Goal: Information Seeking & Learning: Learn about a topic

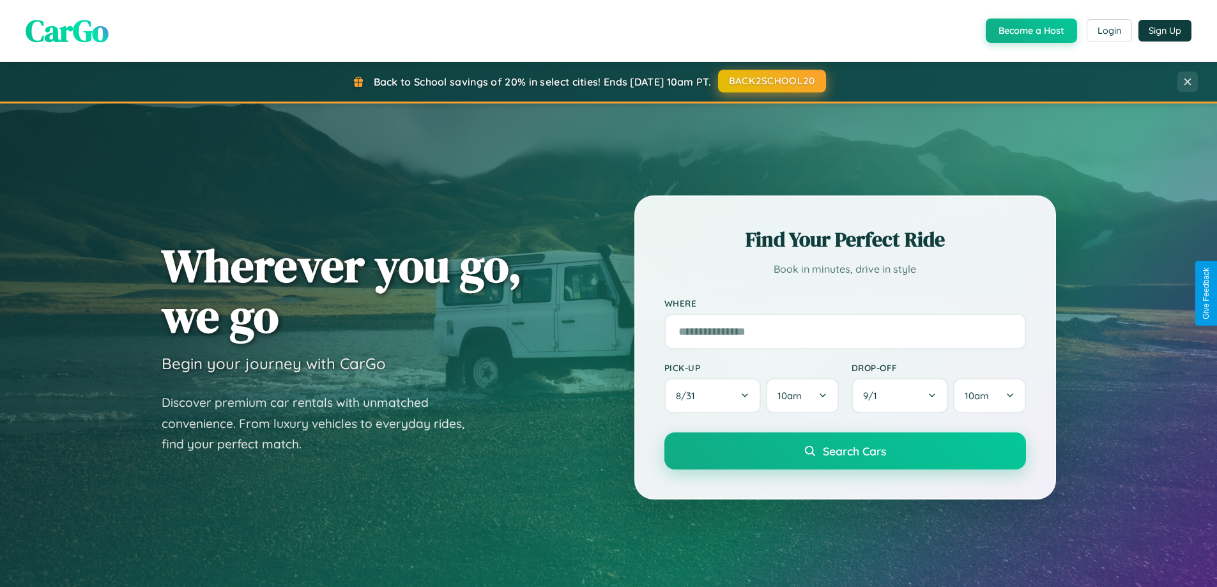
click at [771, 81] on button "BACK2SCHOOL20" at bounding box center [772, 81] width 108 height 23
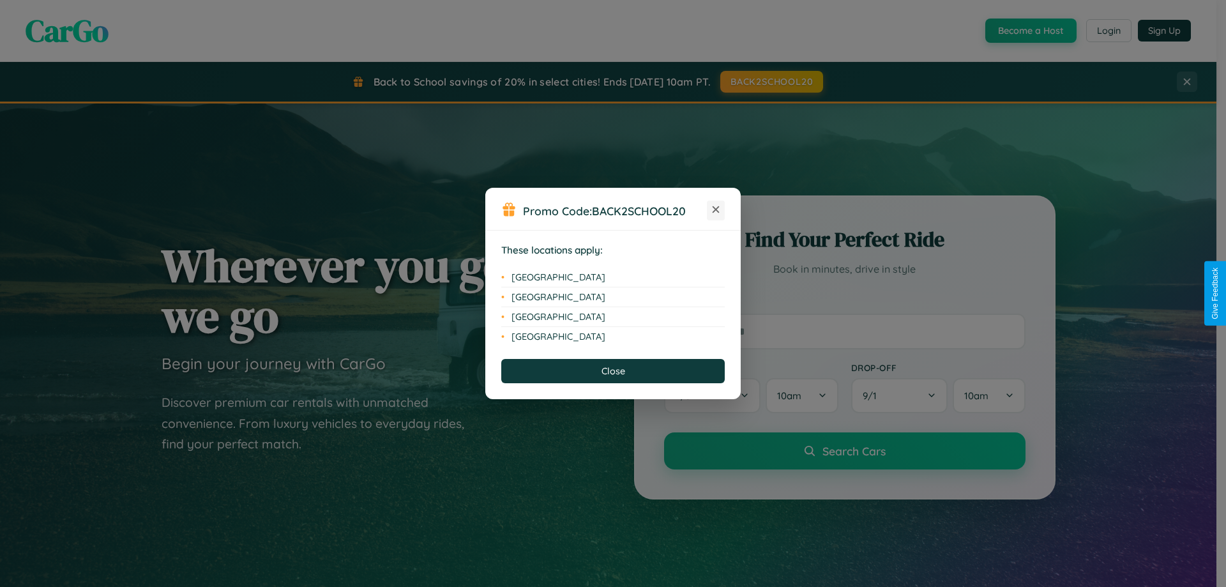
click at [716, 210] on icon at bounding box center [716, 209] width 7 height 7
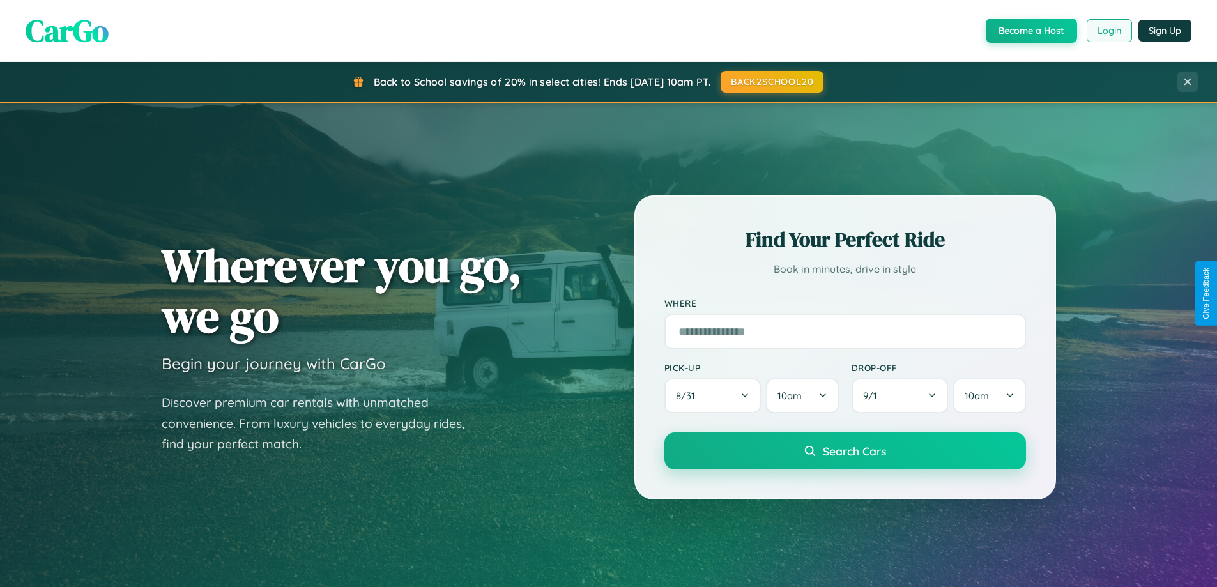
click at [1108, 31] on button "Login" at bounding box center [1108, 30] width 45 height 23
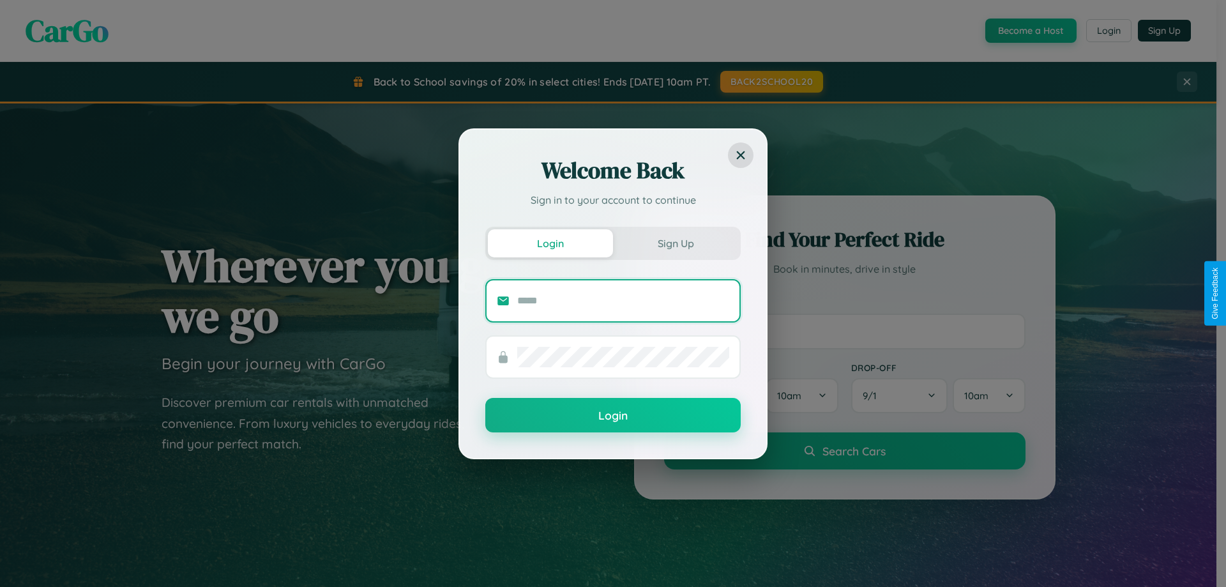
click at [623, 300] on input "text" at bounding box center [623, 301] width 212 height 20
type input "**********"
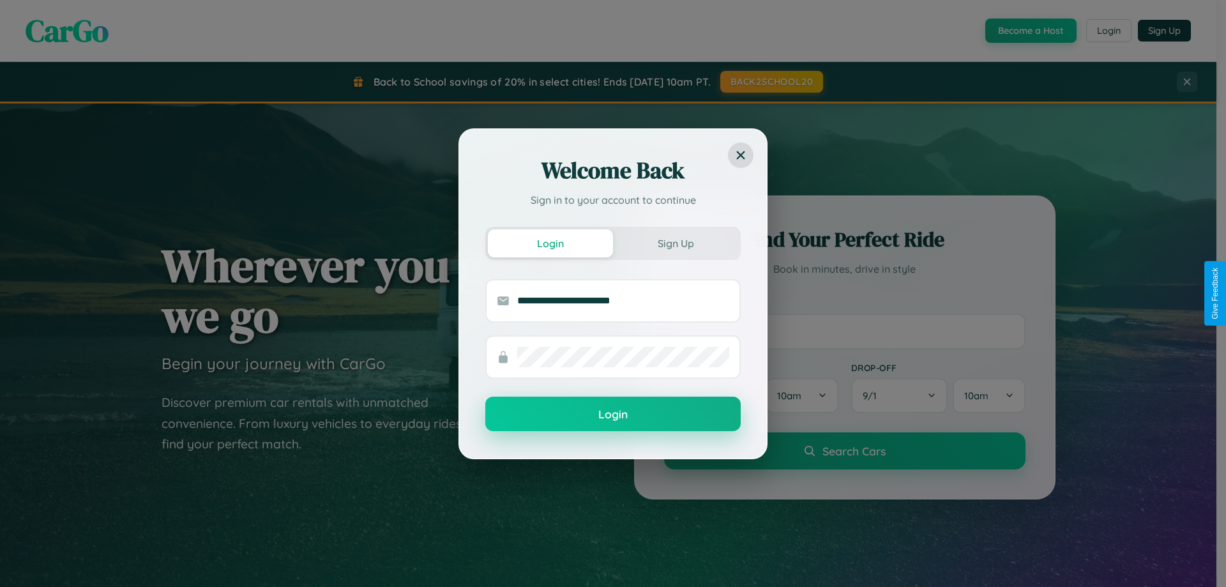
click at [613, 415] on button "Login" at bounding box center [612, 414] width 255 height 34
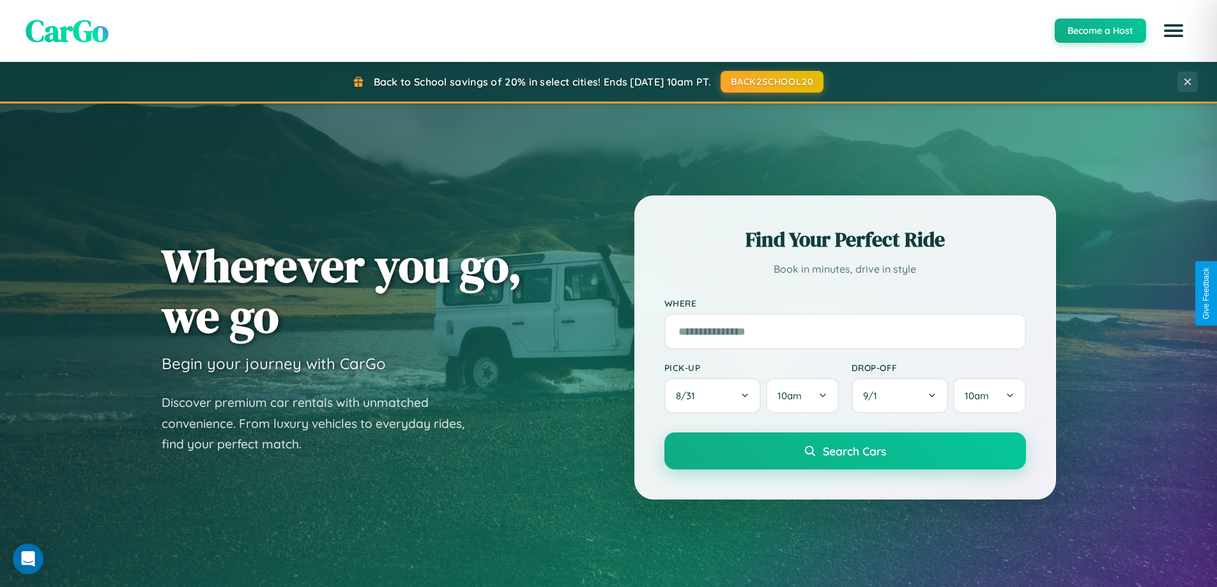
scroll to position [2458, 0]
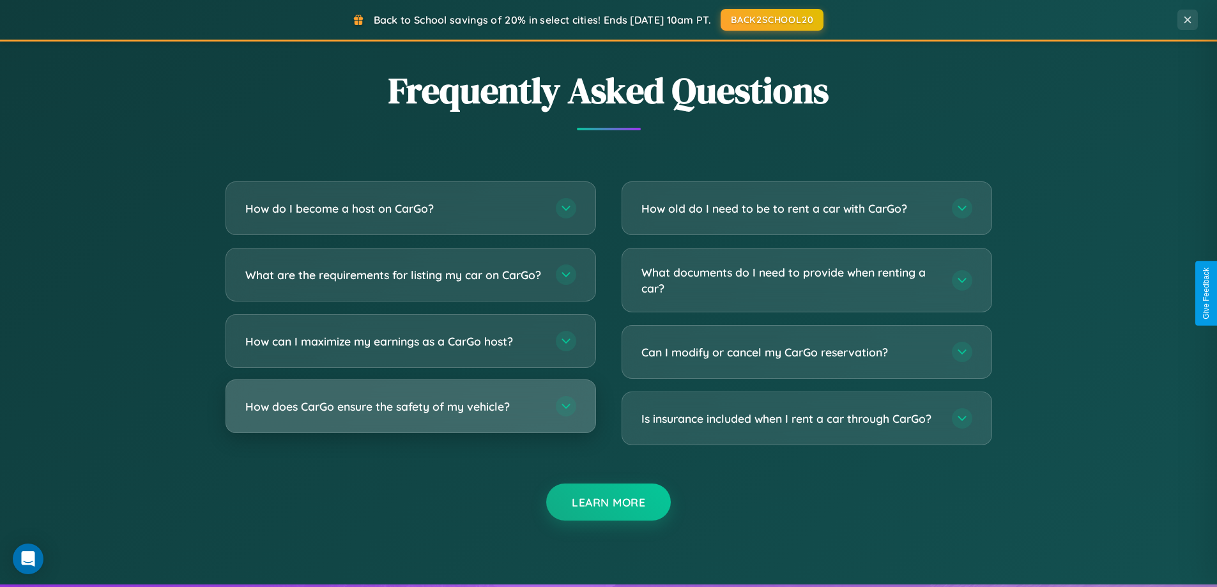
click at [410, 415] on h3 "How does CarGo ensure the safety of my vehicle?" at bounding box center [394, 407] width 298 height 16
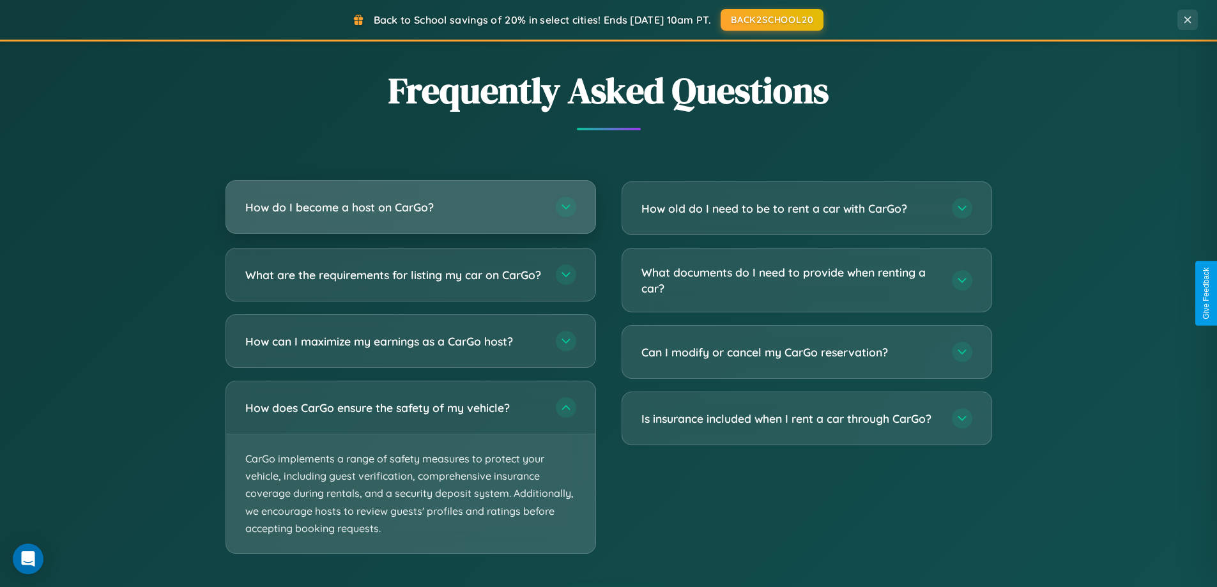
click at [410, 208] on h3 "How do I become a host on CarGo?" at bounding box center [394, 207] width 298 height 16
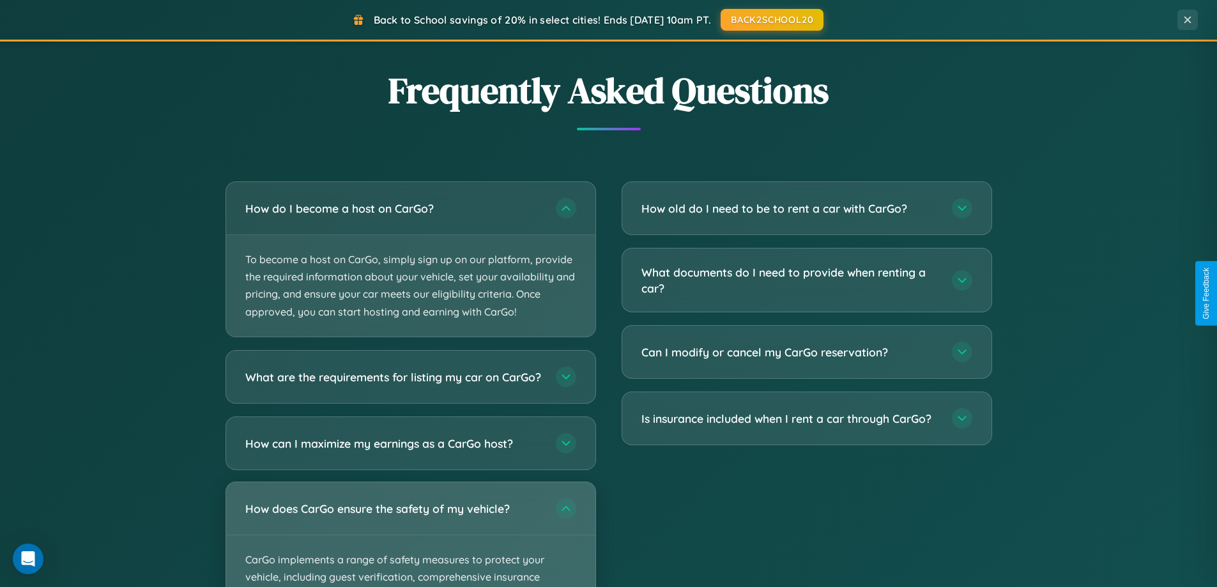
click at [410, 535] on div "How does CarGo ensure the safety of my vehicle?" at bounding box center [410, 508] width 369 height 52
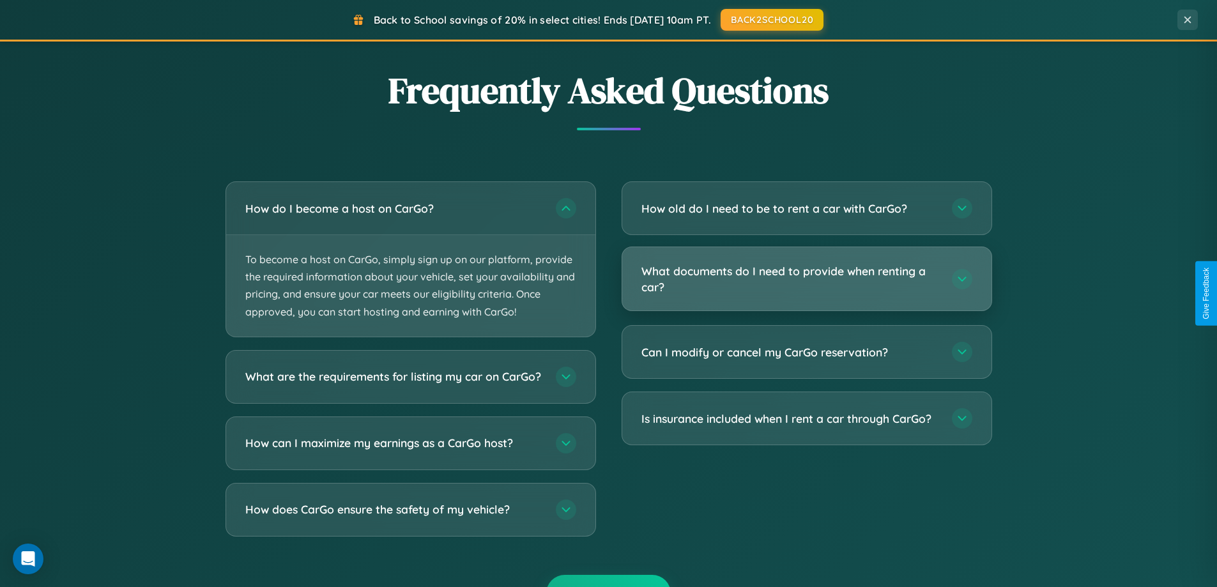
click at [806, 279] on h3 "What documents do I need to provide when renting a car?" at bounding box center [790, 278] width 298 height 31
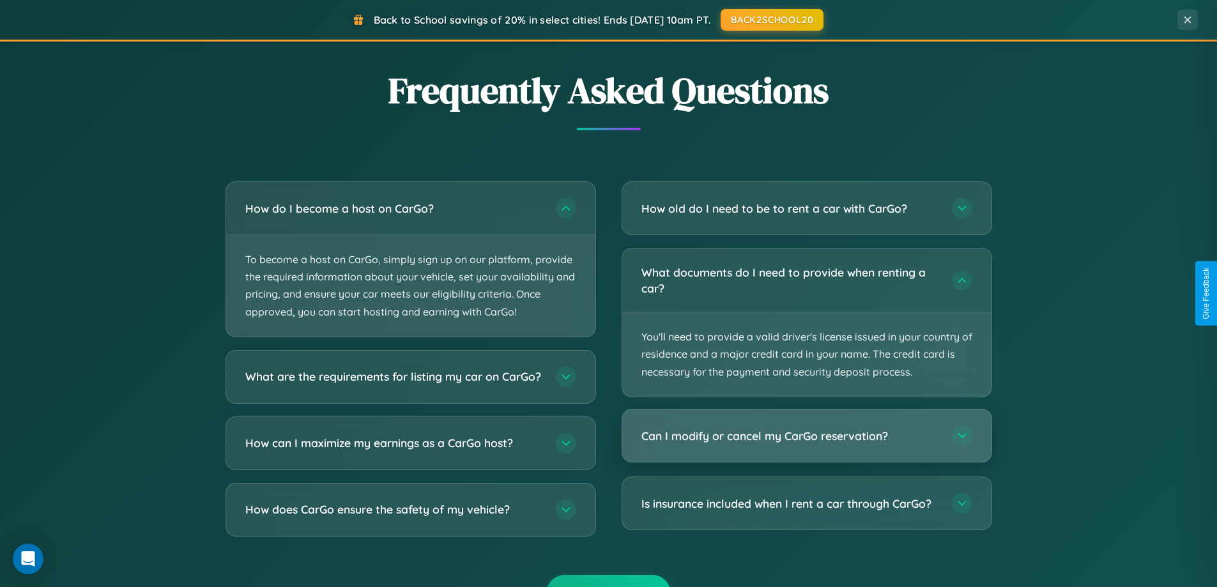
click at [806, 436] on h3 "Can I modify or cancel my CarGo reservation?" at bounding box center [790, 436] width 298 height 16
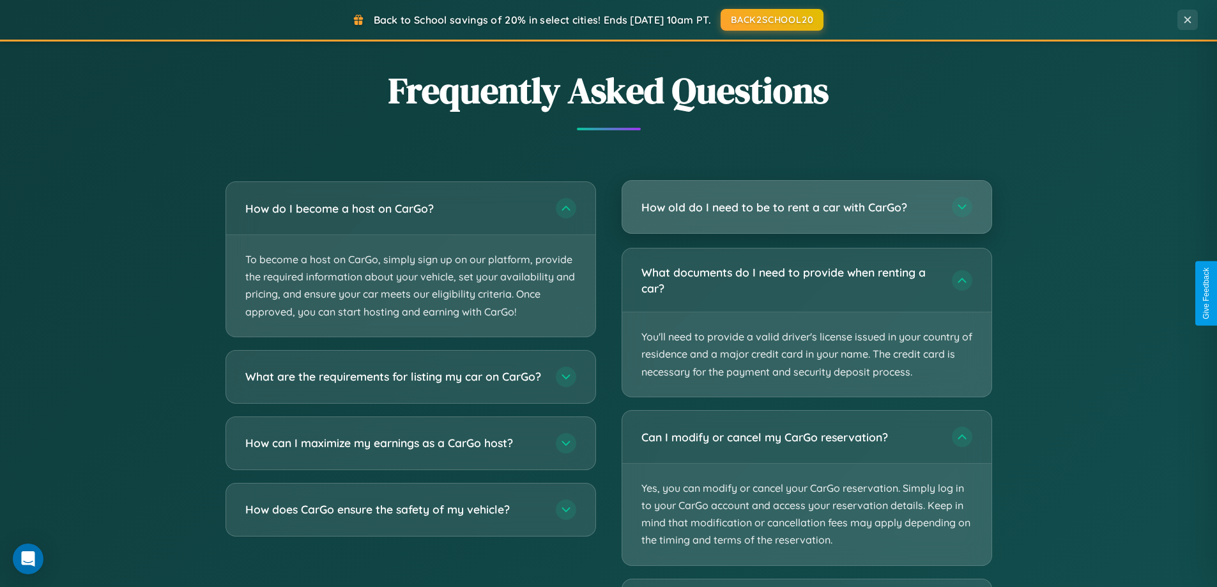
click at [806, 207] on h3 "How old do I need to be to rent a car with CarGo?" at bounding box center [790, 207] width 298 height 16
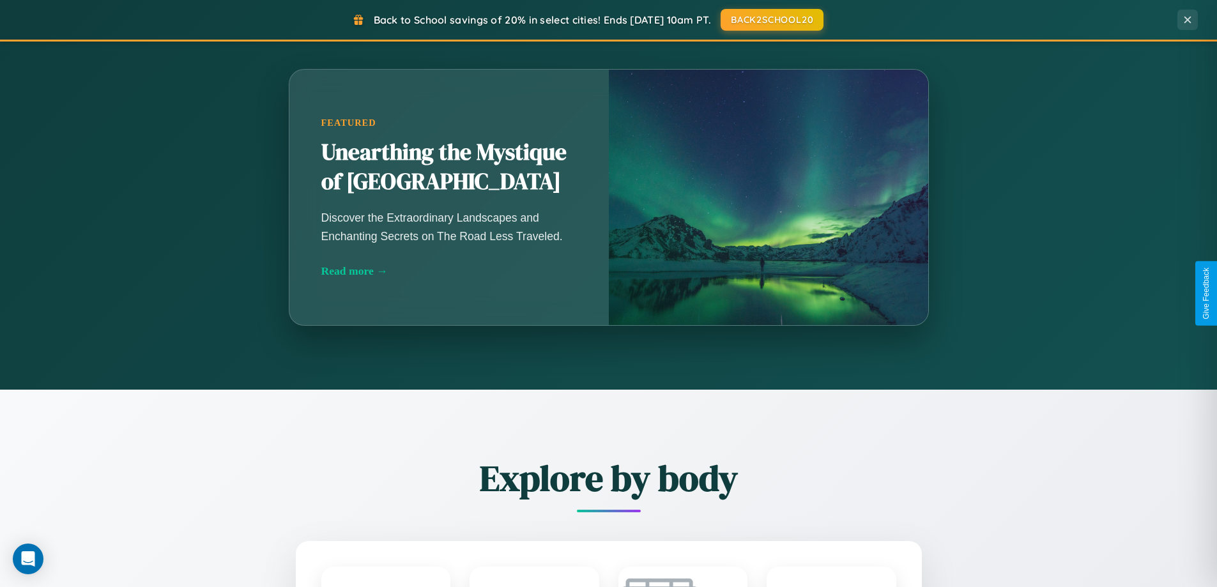
scroll to position [879, 0]
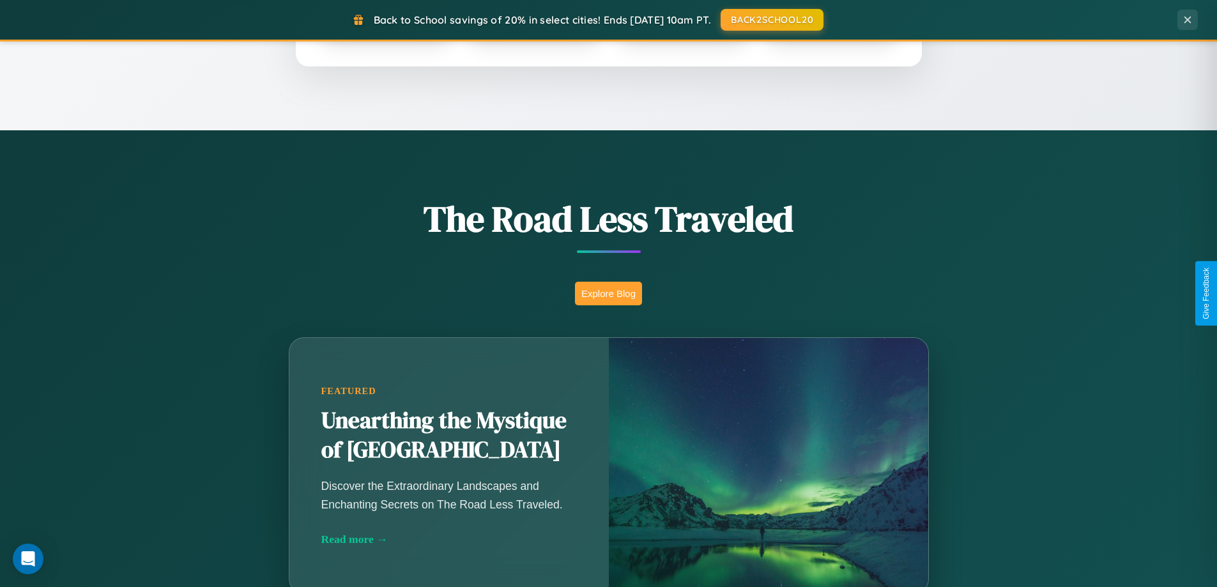
click at [608, 293] on button "Explore Blog" at bounding box center [608, 294] width 67 height 24
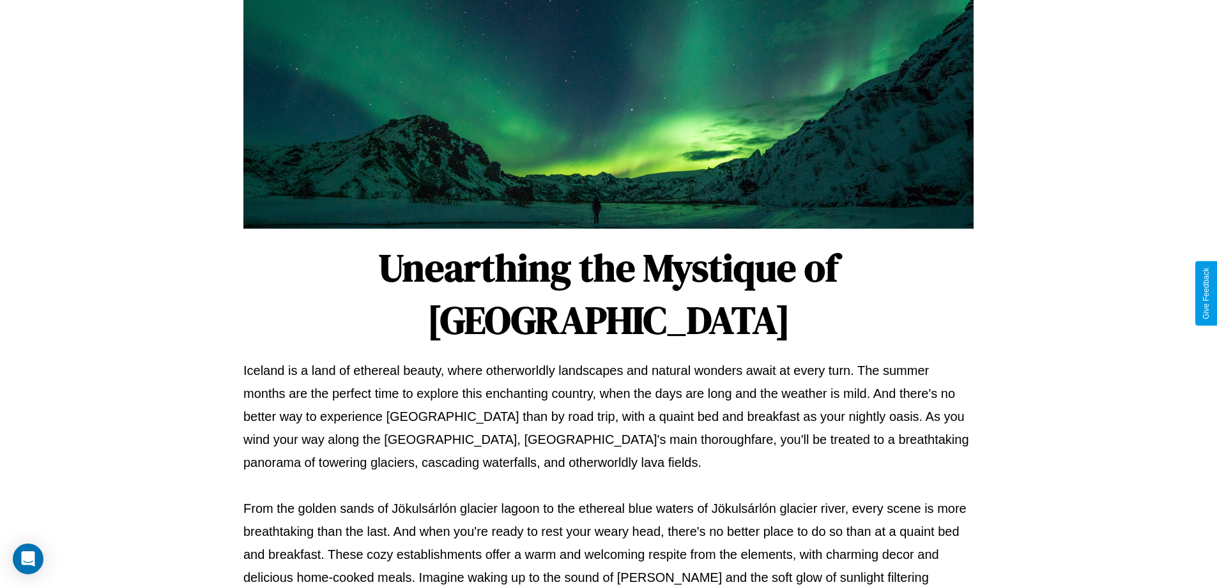
scroll to position [413, 0]
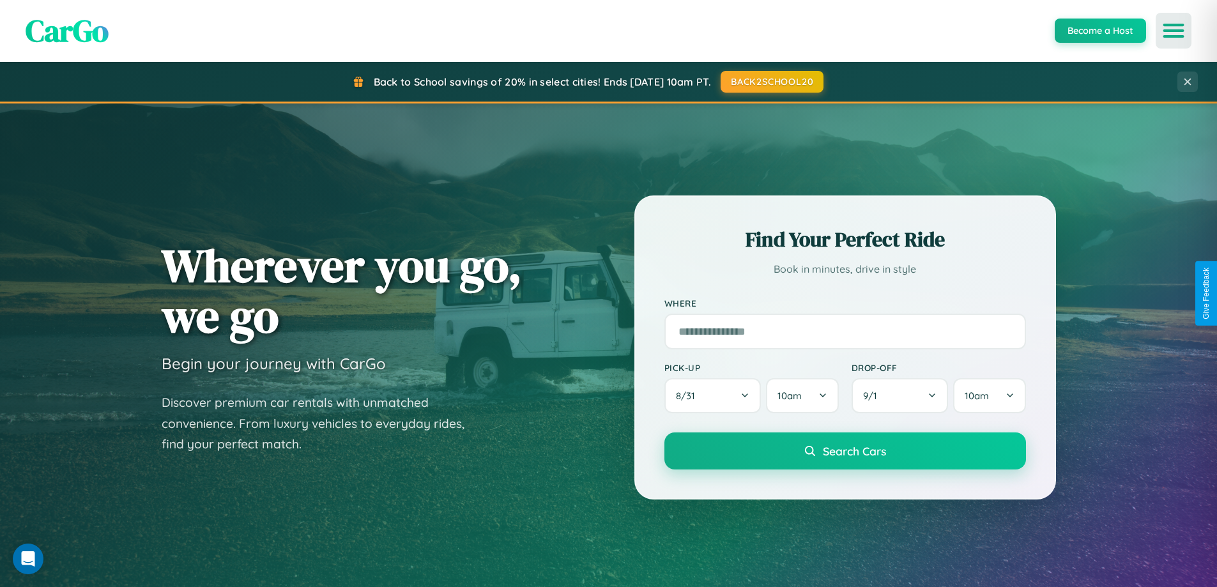
click at [1173, 31] on icon "Open menu" at bounding box center [1173, 30] width 19 height 11
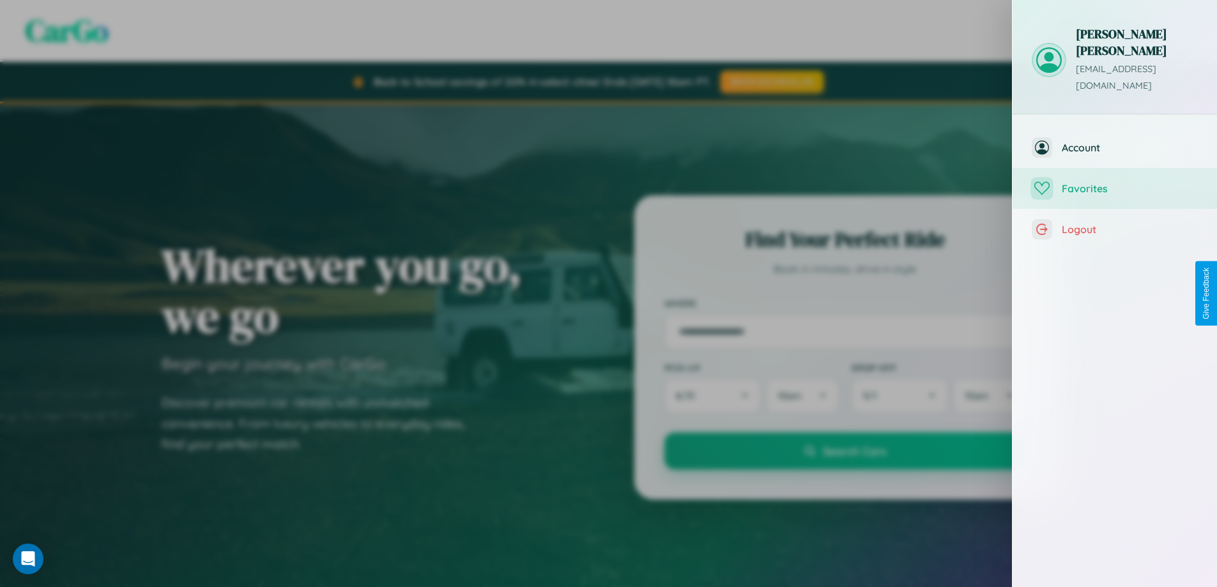
click at [1115, 182] on span "Favorites" at bounding box center [1130, 188] width 136 height 13
